Goal: Task Accomplishment & Management: Complete application form

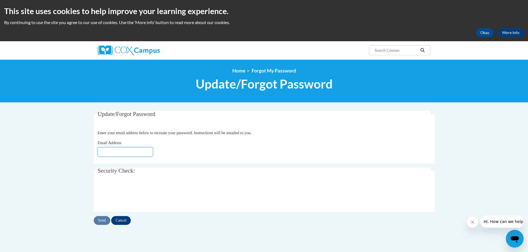
click at [119, 153] on input "Email Address" at bounding box center [125, 151] width 55 height 9
type input "Danyell.Dowling@brantley.k12.ga.us"
click at [104, 220] on input "Send" at bounding box center [102, 220] width 17 height 9
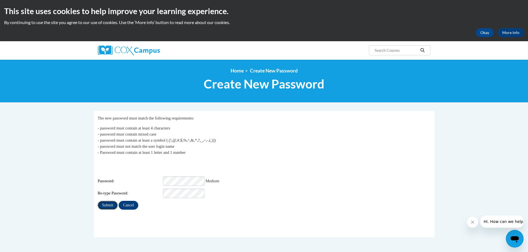
click at [104, 201] on input "Submit" at bounding box center [108, 205] width 20 height 9
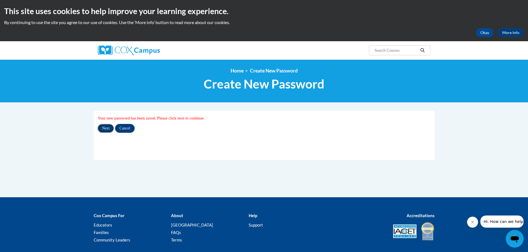
click at [111, 129] on input "Next" at bounding box center [106, 128] width 16 height 9
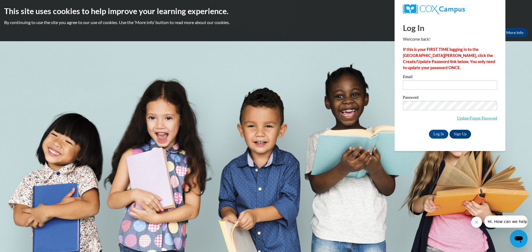
type input "[PERSON_NAME][EMAIL_ADDRESS][PERSON_NAME][PERSON_NAME][DOMAIN_NAME]"
drag, startPoint x: 404, startPoint y: 120, endPoint x: 418, endPoint y: 124, distance: 15.0
click at [404, 120] on span "Update/Forgot Password" at bounding box center [450, 112] width 94 height 23
click at [439, 131] on input "Log In" at bounding box center [438, 134] width 19 height 9
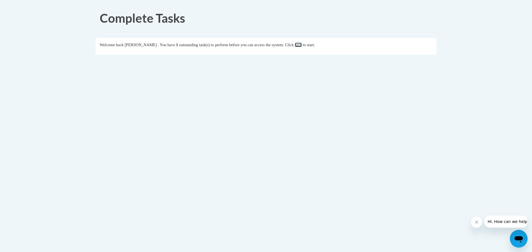
click at [302, 46] on link "here" at bounding box center [298, 45] width 7 height 4
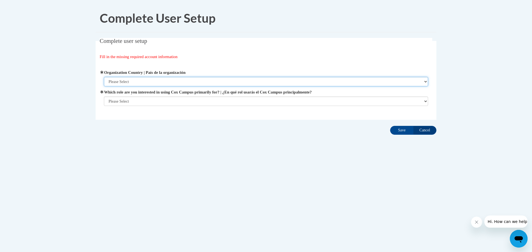
click at [167, 80] on select "Please Select [GEOGRAPHIC_DATA] | [GEOGRAPHIC_DATA] Outside of [GEOGRAPHIC_DATA…" at bounding box center [266, 81] width 325 height 9
select select "ad49bcad-a171-4b2e-b99c-48b446064914"
click at [104, 77] on select "Please Select [GEOGRAPHIC_DATA] | [GEOGRAPHIC_DATA] Outside of [GEOGRAPHIC_DATA…" at bounding box center [266, 81] width 325 height 9
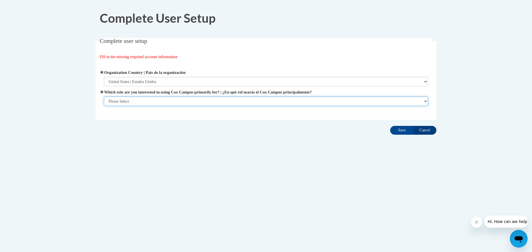
click at [172, 101] on select "Please Select College/University | Colegio/Universidad Community/Nonprofit Part…" at bounding box center [266, 101] width 325 height 9
select select "fbf2d438-af2f-41f8-98f1-81c410e29de3"
click at [104, 106] on select "Please Select College/University | Colegio/Universidad Community/Nonprofit Part…" at bounding box center [266, 101] width 325 height 9
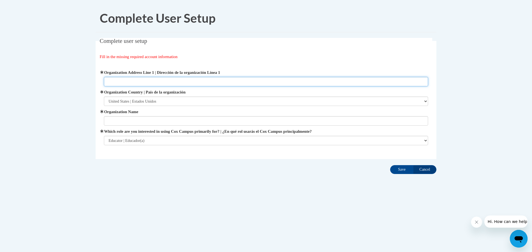
click at [134, 82] on input "Organization Address Line 1 | Dirección de la organización Línea 1" at bounding box center [266, 81] width 325 height 9
type input "[STREET_ADDRESS]"
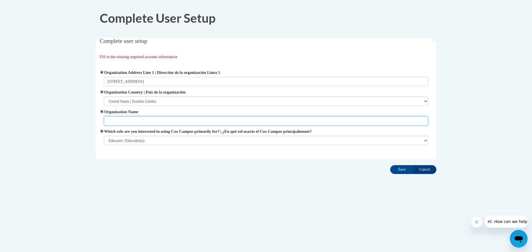
click at [138, 123] on input "Organization Name" at bounding box center [266, 120] width 325 height 9
type input "[GEOGRAPHIC_DATA]"
click at [405, 169] on input "Save" at bounding box center [401, 169] width 23 height 9
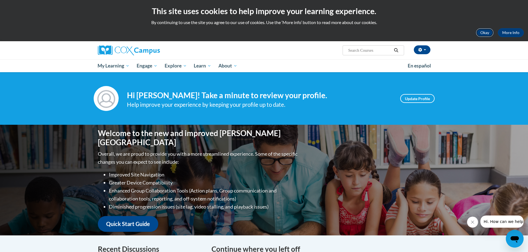
click at [486, 31] on button "Okay" at bounding box center [485, 32] width 18 height 9
